Goal: Information Seeking & Learning: Learn about a topic

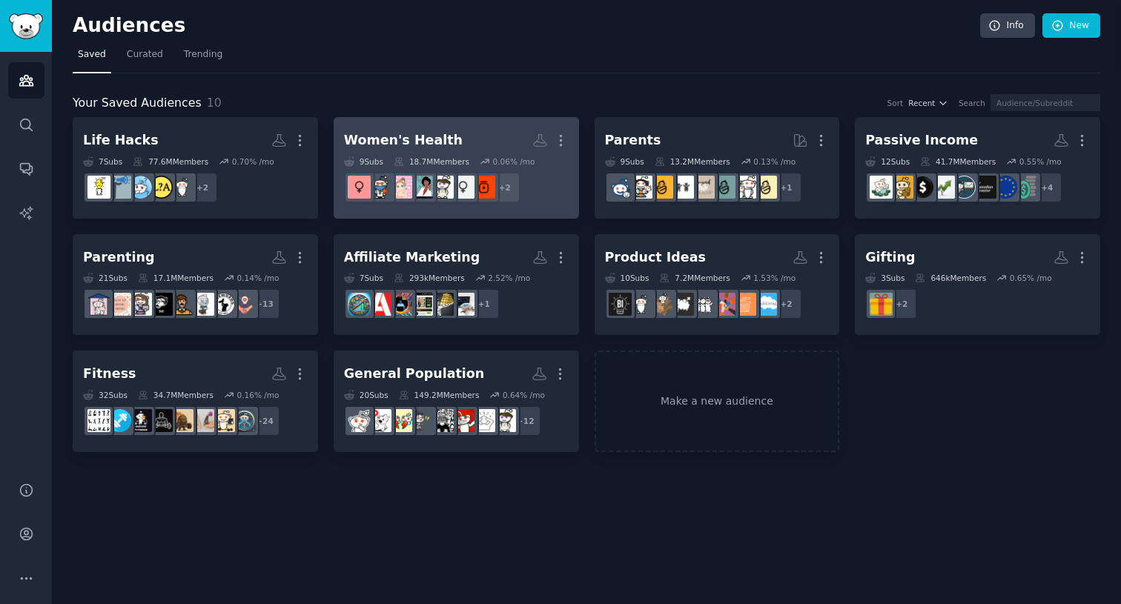
click at [412, 128] on h2 "Women's Health Custom Audience More" at bounding box center [456, 141] width 225 height 26
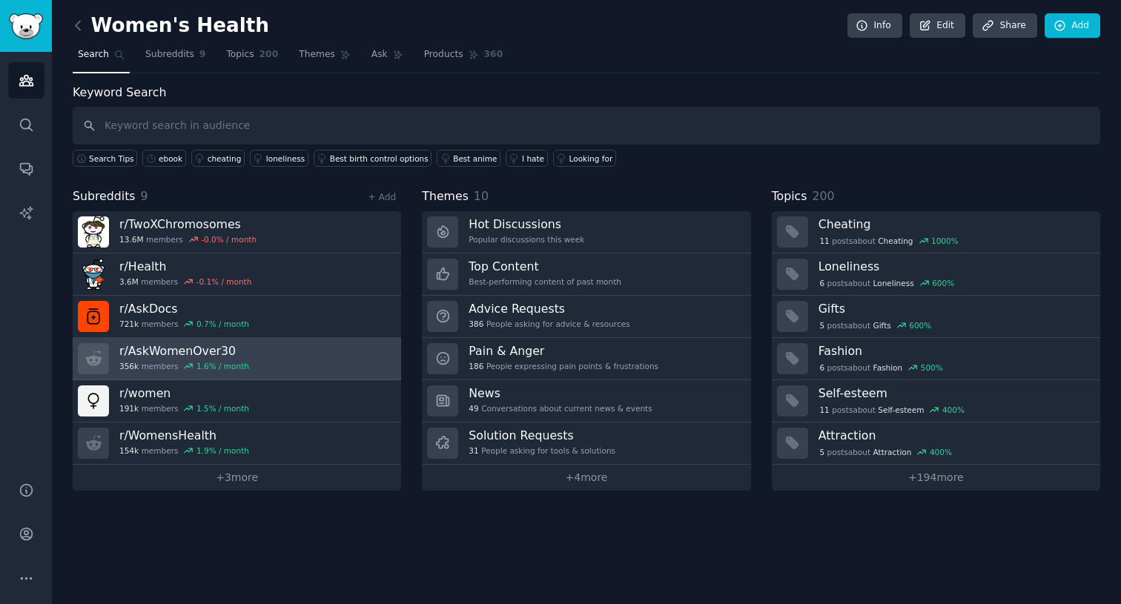
click at [274, 360] on link "r/ AskWomenOver30 356k members 1.6 % / month" at bounding box center [237, 359] width 328 height 42
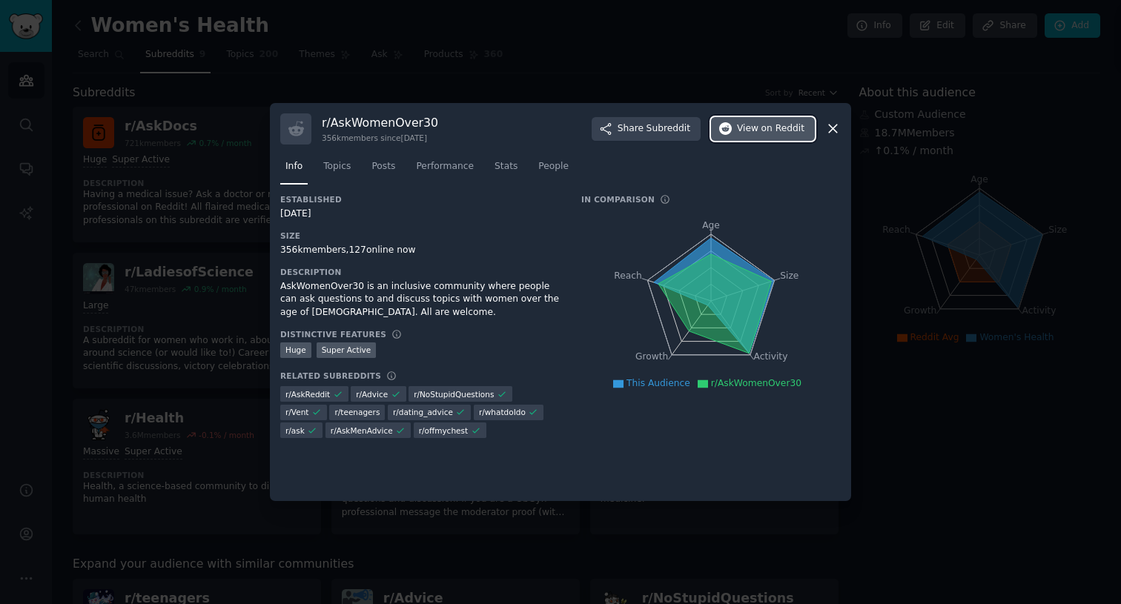
click at [749, 136] on button "View on Reddit" at bounding box center [763, 129] width 104 height 24
click at [749, 128] on icon at bounding box center [833, 129] width 8 height 8
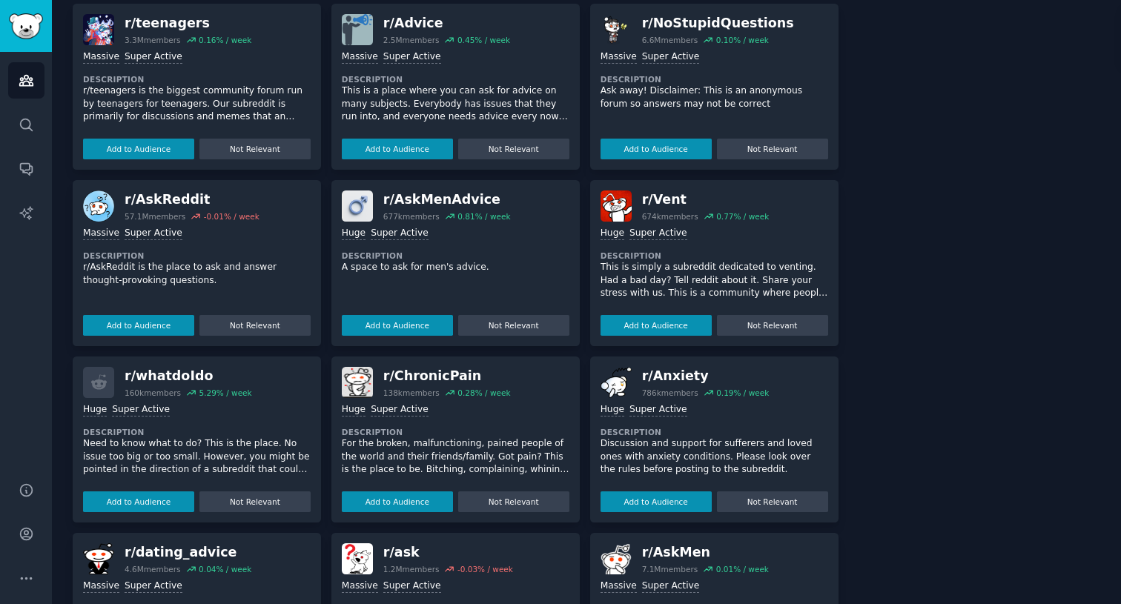
scroll to position [690, 0]
